Goal: Task Accomplishment & Management: Complete application form

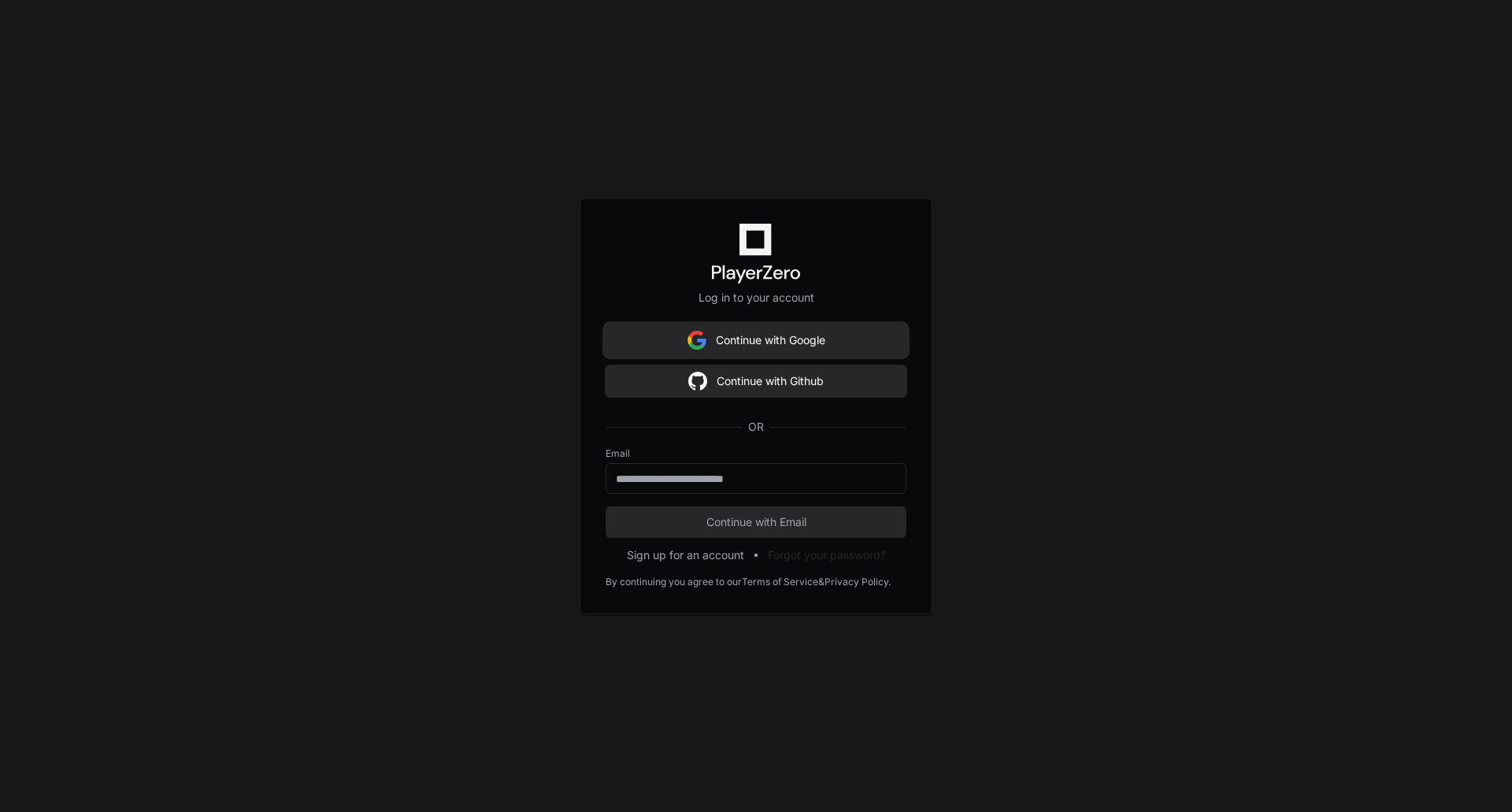
click at [786, 352] on button "Continue with Google" at bounding box center [756, 340] width 301 height 31
click at [779, 351] on button "Continue with Google" at bounding box center [756, 340] width 301 height 31
